Goal: Use online tool/utility: Use online tool/utility

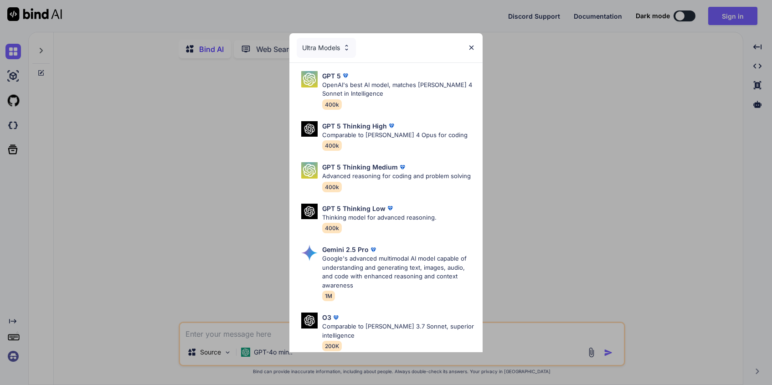
click at [552, 81] on div "Ultra Models GPT 5 OpenAI's best AI model, matches Claude 4 Sonnet in Intellige…" at bounding box center [386, 192] width 772 height 385
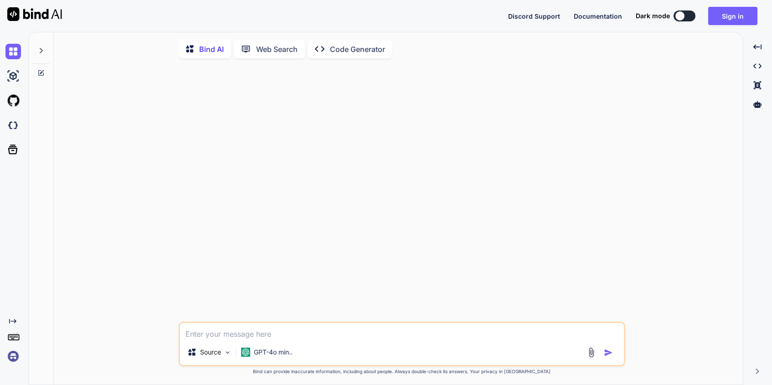
click at [42, 51] on icon at bounding box center [41, 50] width 3 height 5
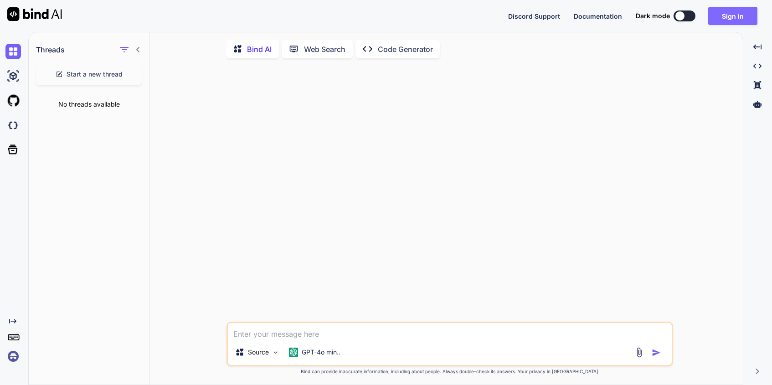
click at [755, 14] on button "Sign in" at bounding box center [732, 16] width 49 height 18
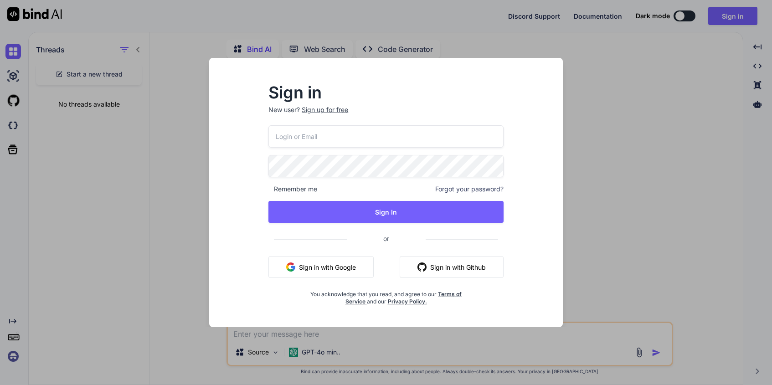
type input "hello@mrdgtl.com"
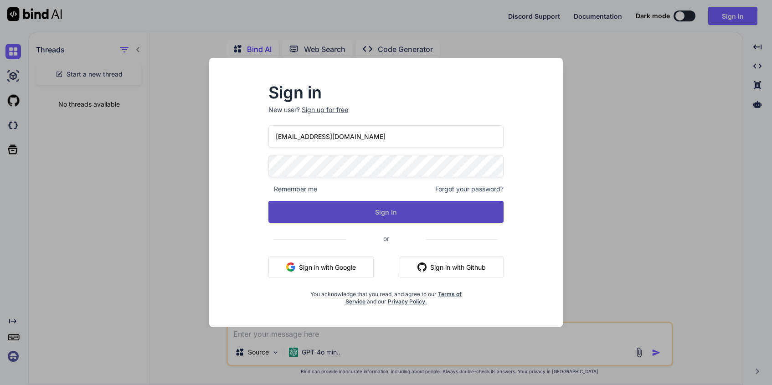
click at [332, 206] on button "Sign In" at bounding box center [385, 212] width 235 height 22
click at [338, 216] on button "Sign In" at bounding box center [385, 212] width 235 height 22
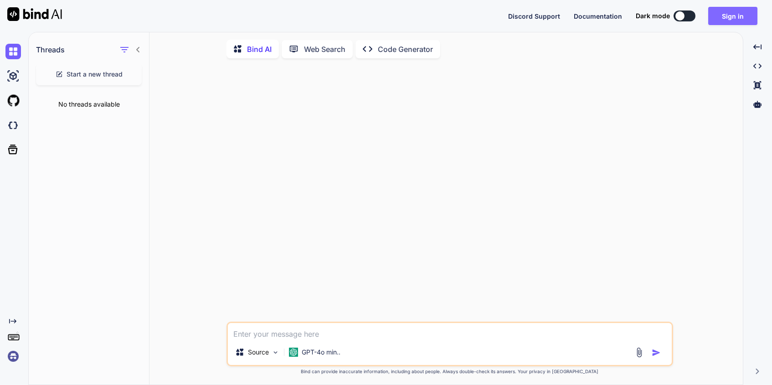
click at [737, 20] on button "Sign in" at bounding box center [732, 16] width 49 height 18
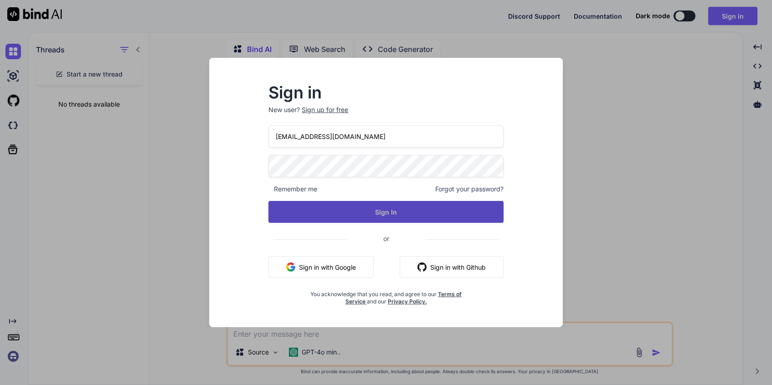
click at [329, 209] on button "Sign In" at bounding box center [385, 212] width 235 height 22
click at [302, 221] on button "Sign In" at bounding box center [385, 212] width 235 height 22
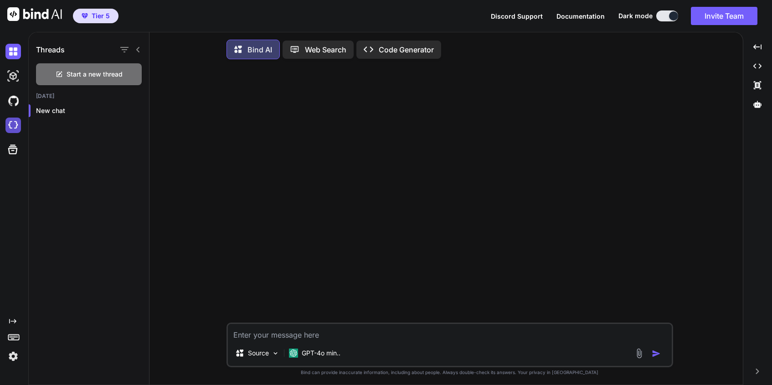
click at [11, 132] on img at bounding box center [12, 125] width 15 height 15
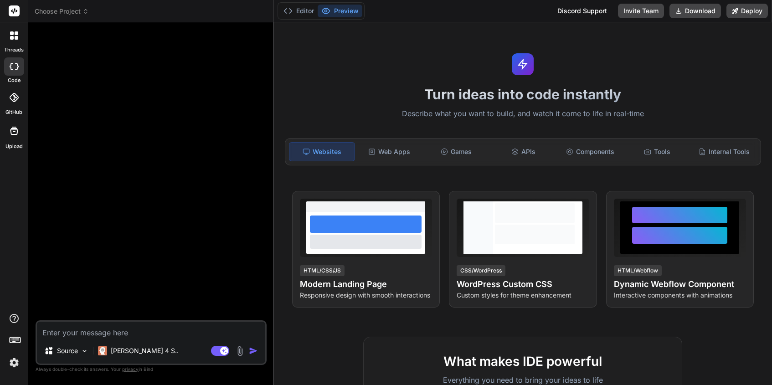
click at [85, 15] on span "Choose Project" at bounding box center [62, 11] width 54 height 9
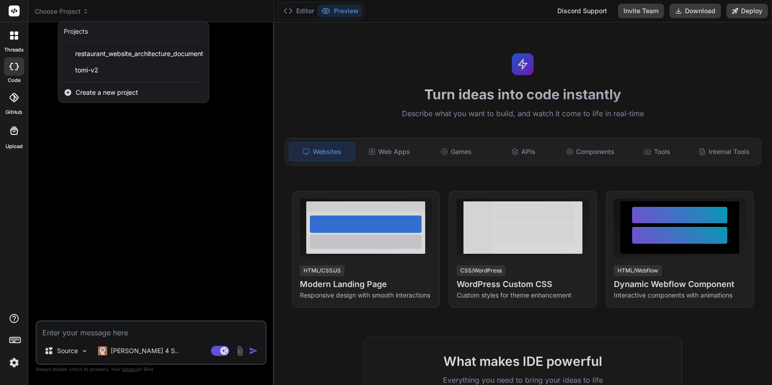
click at [393, 151] on div at bounding box center [386, 192] width 772 height 385
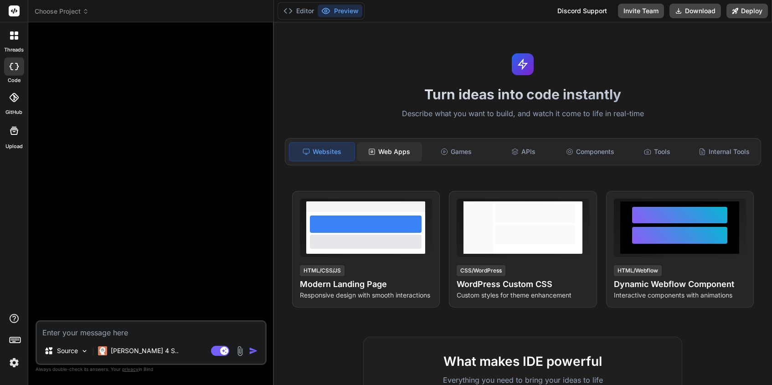
click at [392, 150] on div "Web Apps" at bounding box center [389, 151] width 65 height 19
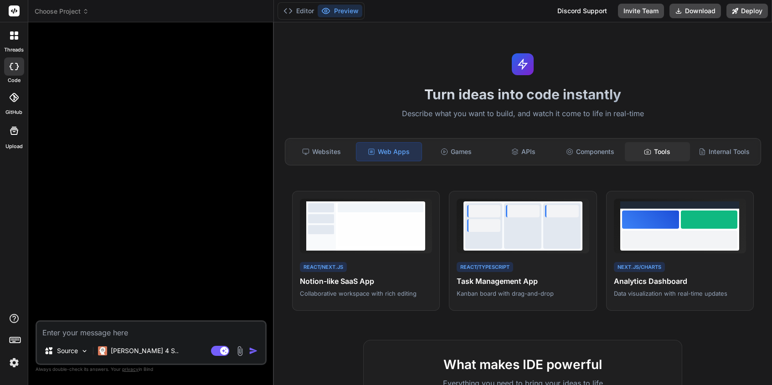
click at [650, 158] on div "Tools" at bounding box center [656, 151] width 65 height 19
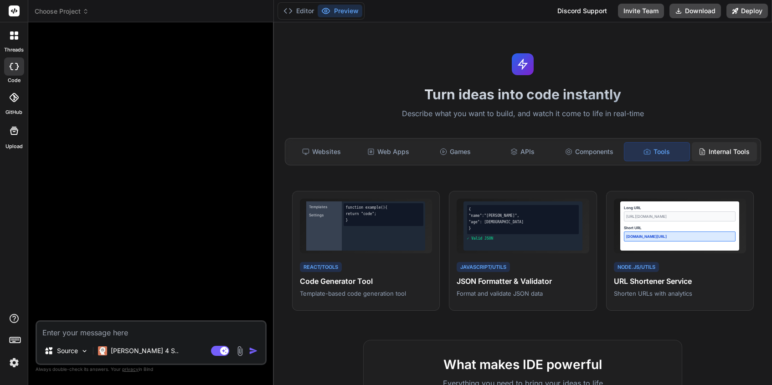
click at [709, 150] on div "Internal Tools" at bounding box center [723, 151] width 65 height 19
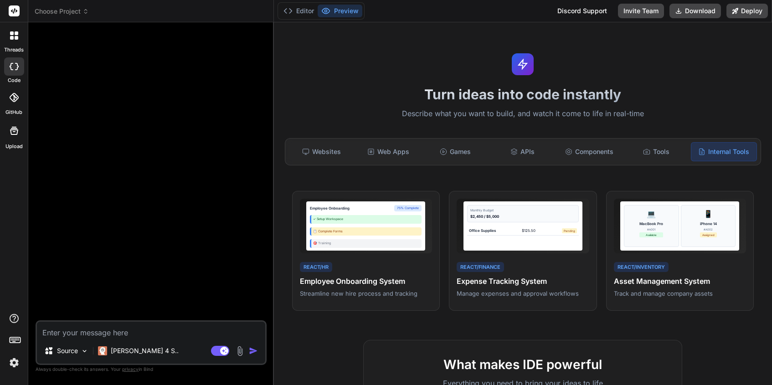
paste textarea "You are going to be my expert web developer, helping me create, edit, and impro…"
type textarea "x"
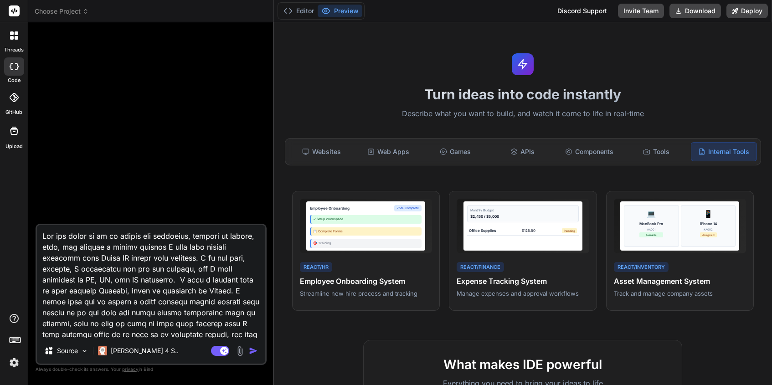
scroll to position [132, 0]
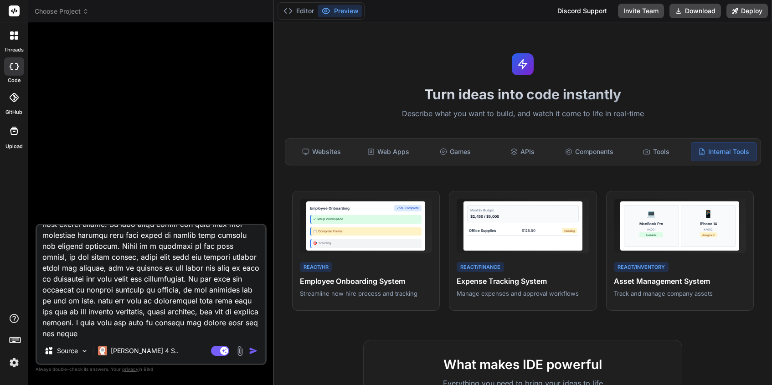
type textarea "You are going to be my expert web developer, helping me create, edit, and impro…"
click at [715, 158] on div "Internal Tools" at bounding box center [723, 151] width 66 height 19
click at [78, 357] on div "Source" at bounding box center [66, 351] width 51 height 18
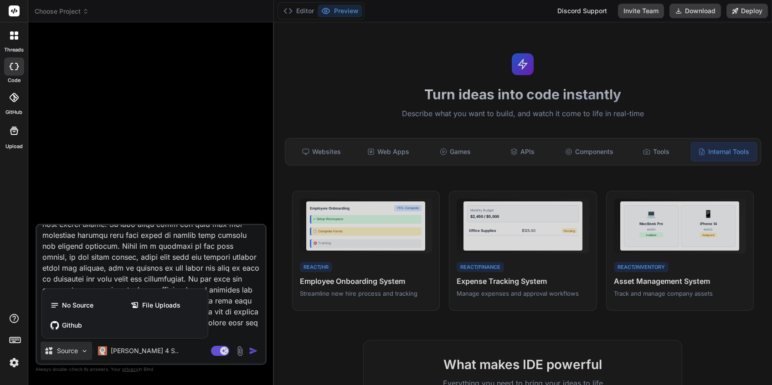
click at [256, 356] on div at bounding box center [386, 192] width 772 height 385
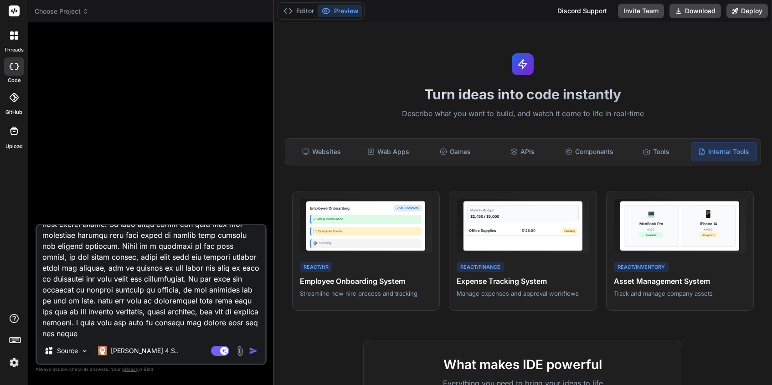
click at [254, 352] on img "button" at bounding box center [253, 350] width 9 height 9
type textarea "x"
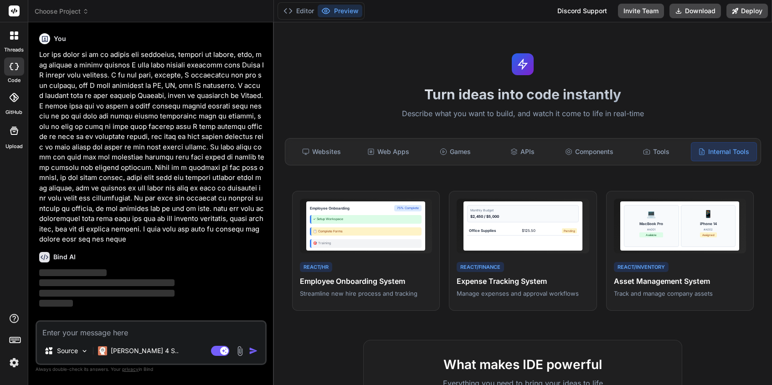
scroll to position [0, 0]
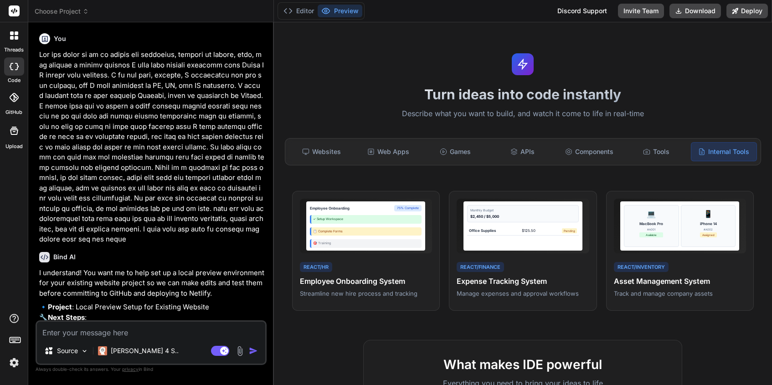
type textarea "x"
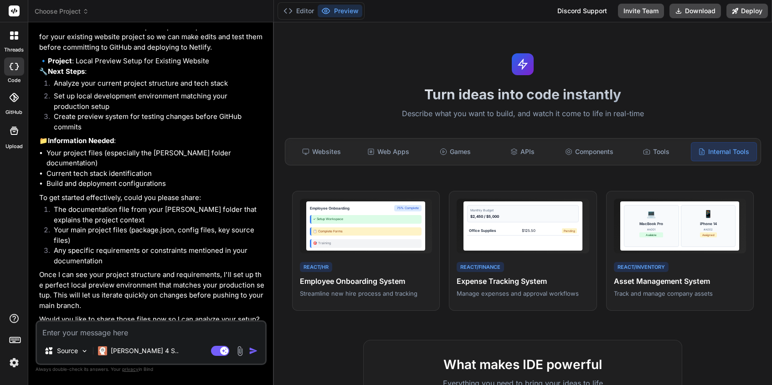
scroll to position [252, 0]
